Goal: Task Accomplishment & Management: Manage account settings

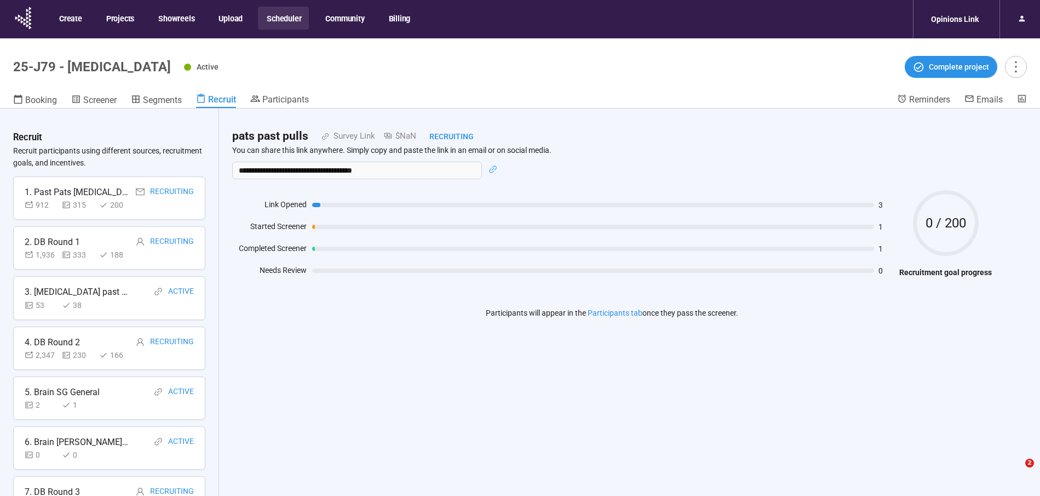
scroll to position [38, 0]
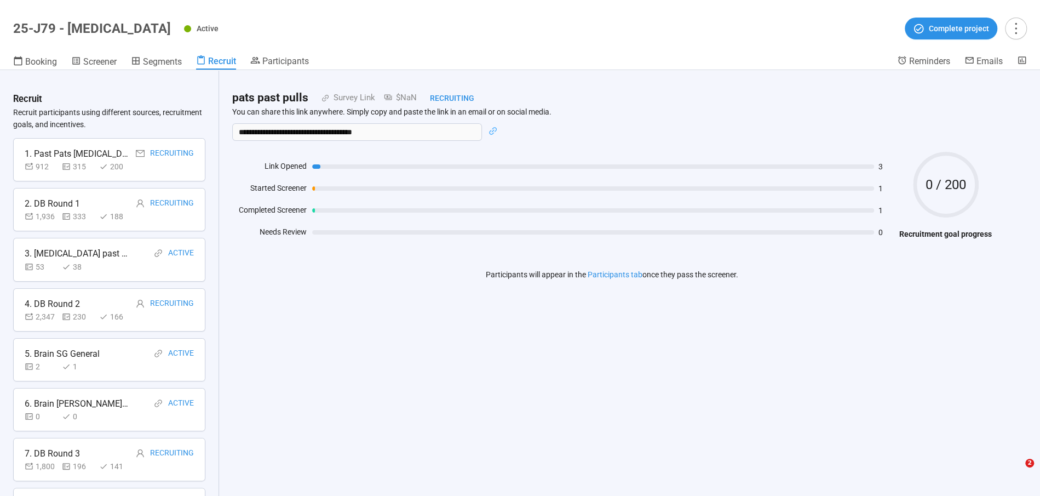
click at [322, 387] on div "**********" at bounding box center [612, 283] width 786 height 426
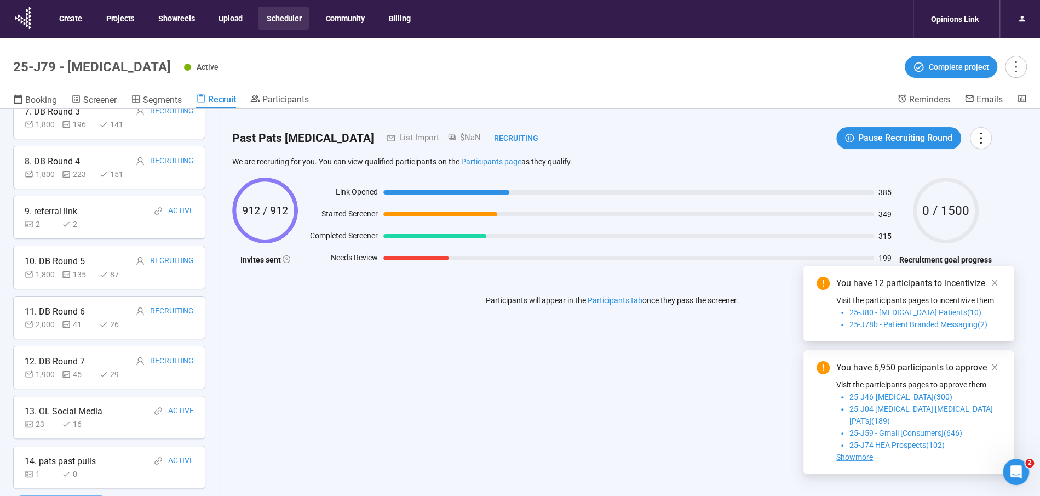
scroll to position [38, 0]
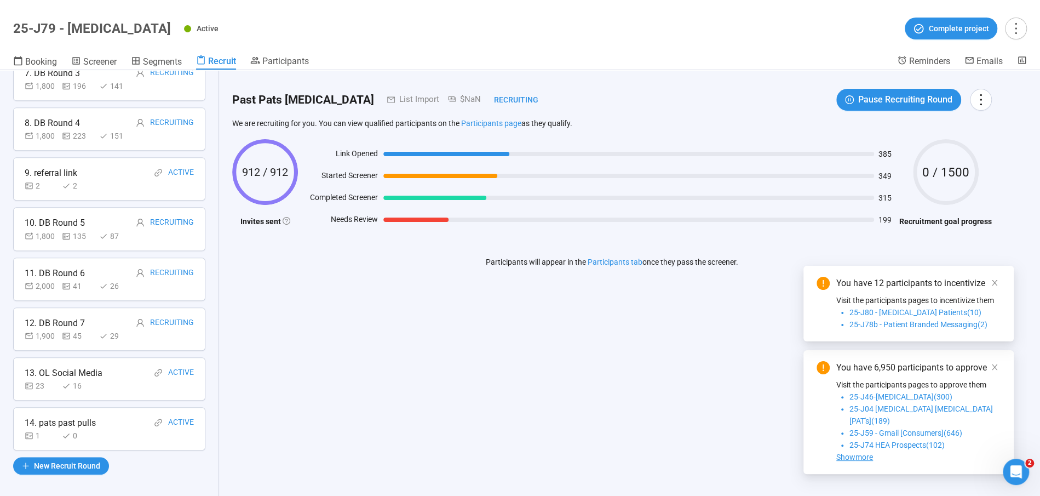
click at [91, 433] on div "0" at bounding box center [78, 436] width 33 height 12
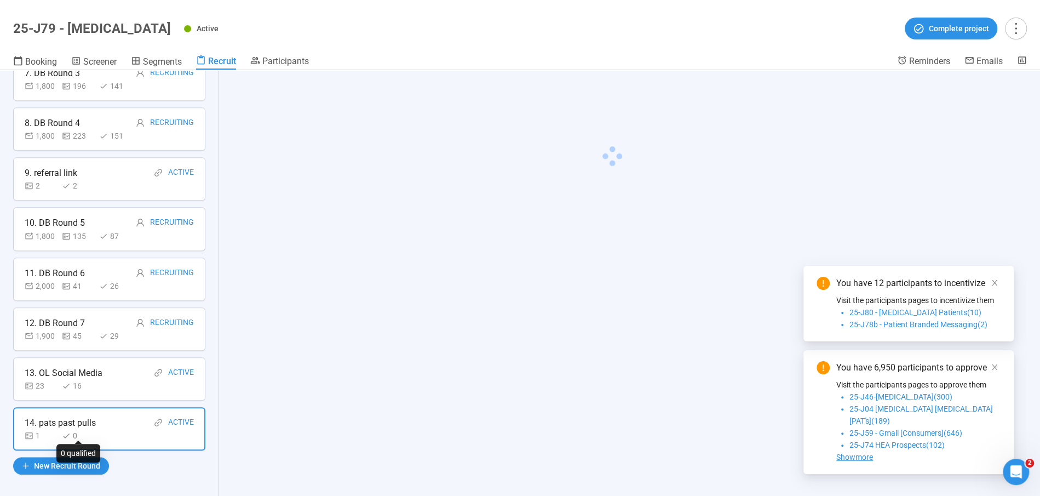
scroll to position [380, 0]
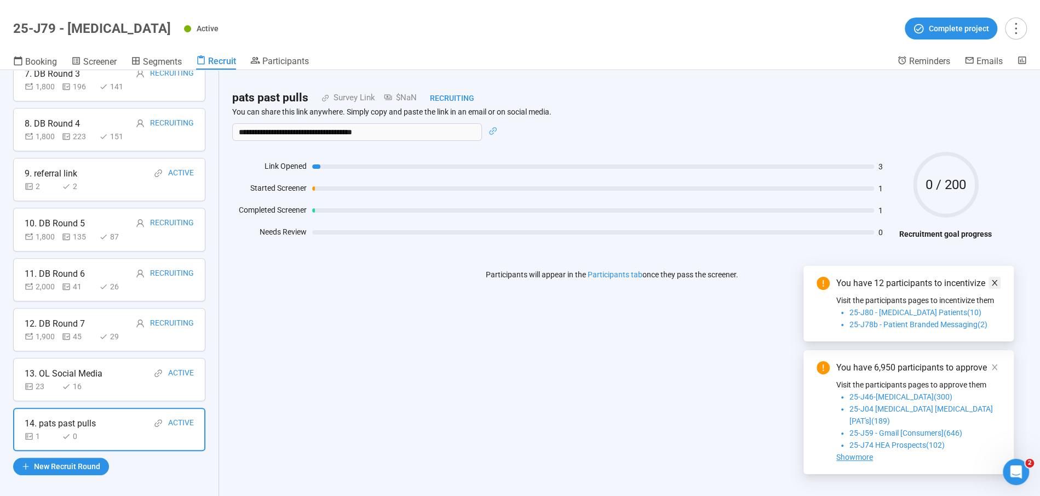
click at [996, 289] on span at bounding box center [995, 283] width 8 height 12
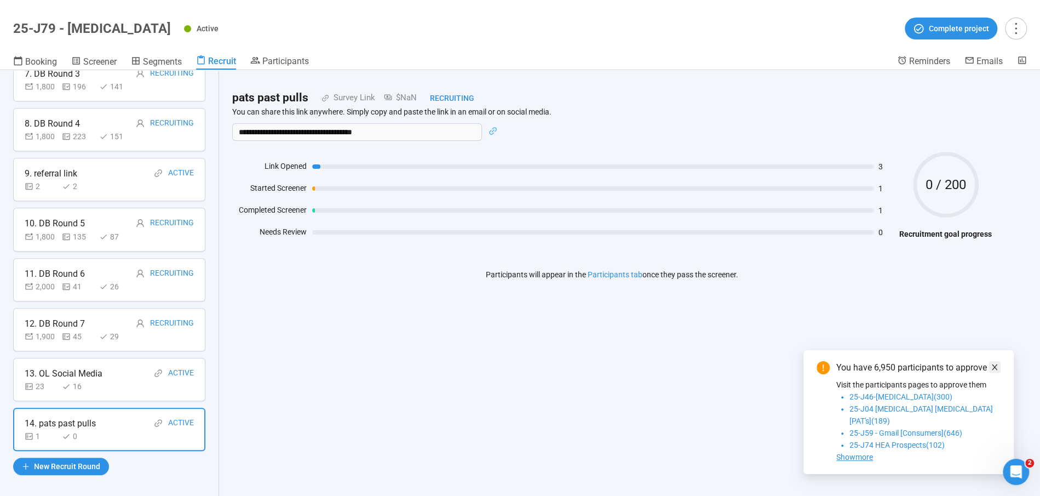
click at [996, 373] on span at bounding box center [995, 367] width 8 height 12
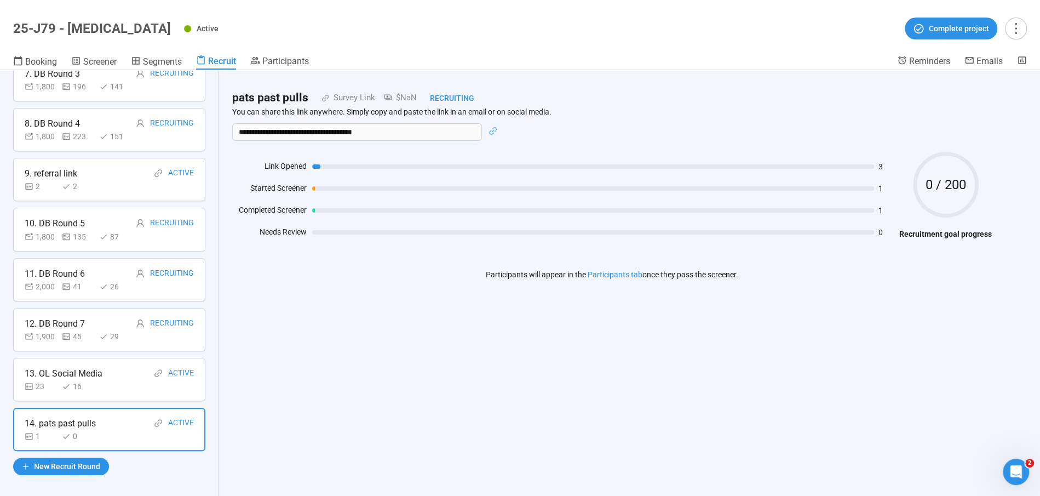
scroll to position [0, 0]
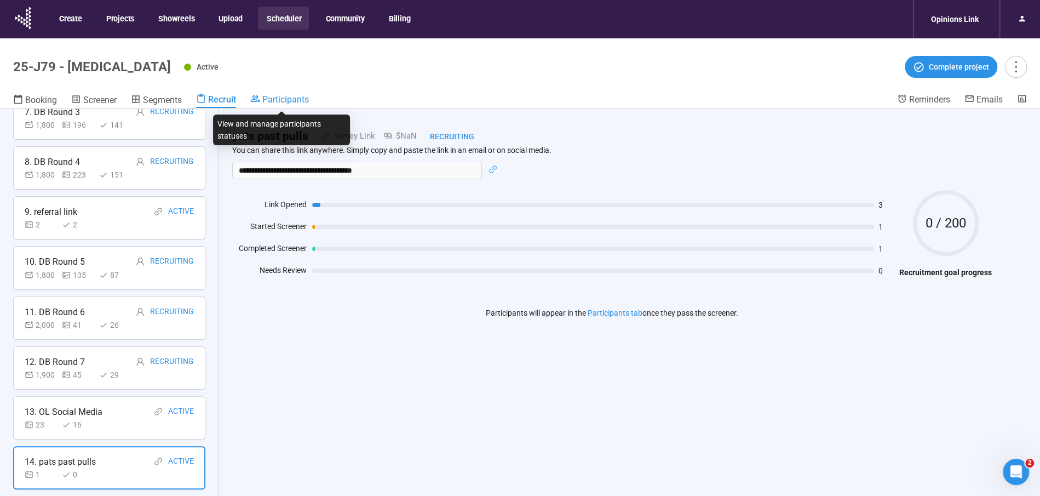
click at [283, 100] on span "Participants" at bounding box center [285, 99] width 47 height 10
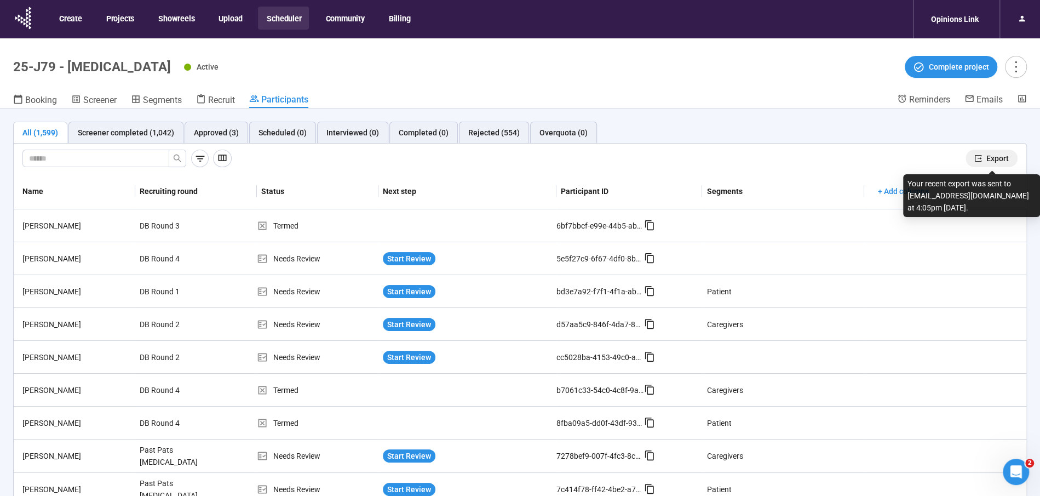
click at [993, 152] on span "Export" at bounding box center [998, 158] width 22 height 12
